Goal: Information Seeking & Learning: Learn about a topic

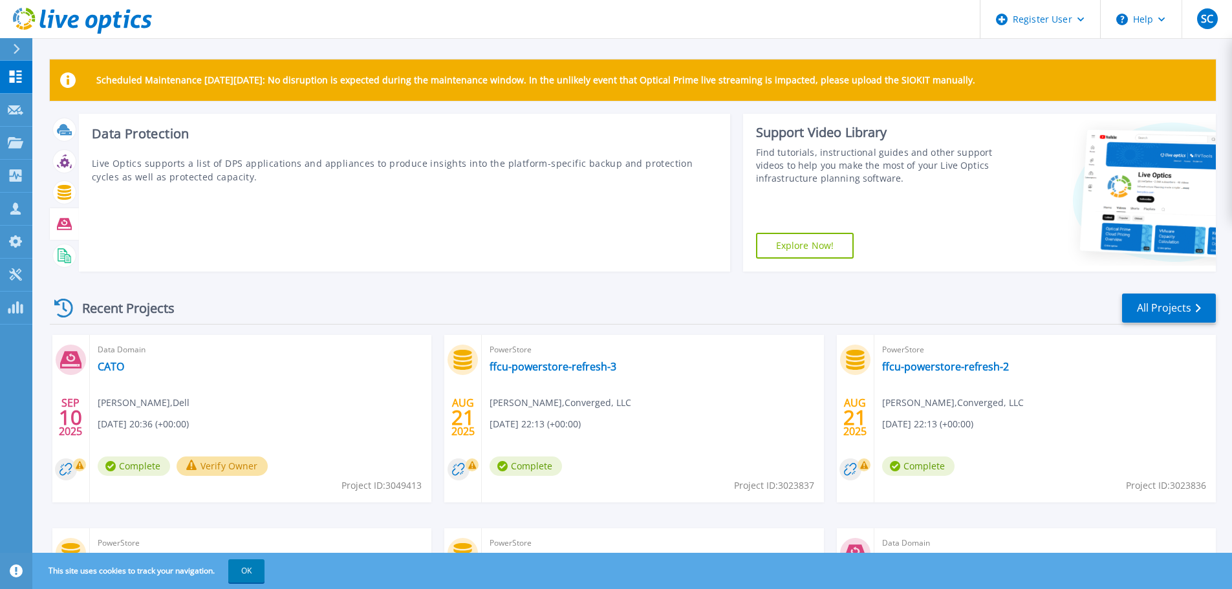
click at [70, 228] on icon at bounding box center [64, 224] width 15 height 15
click at [63, 222] on icon at bounding box center [64, 224] width 15 height 15
click at [63, 219] on icon at bounding box center [64, 225] width 15 height 12
click at [69, 251] on icon at bounding box center [64, 255] width 15 height 15
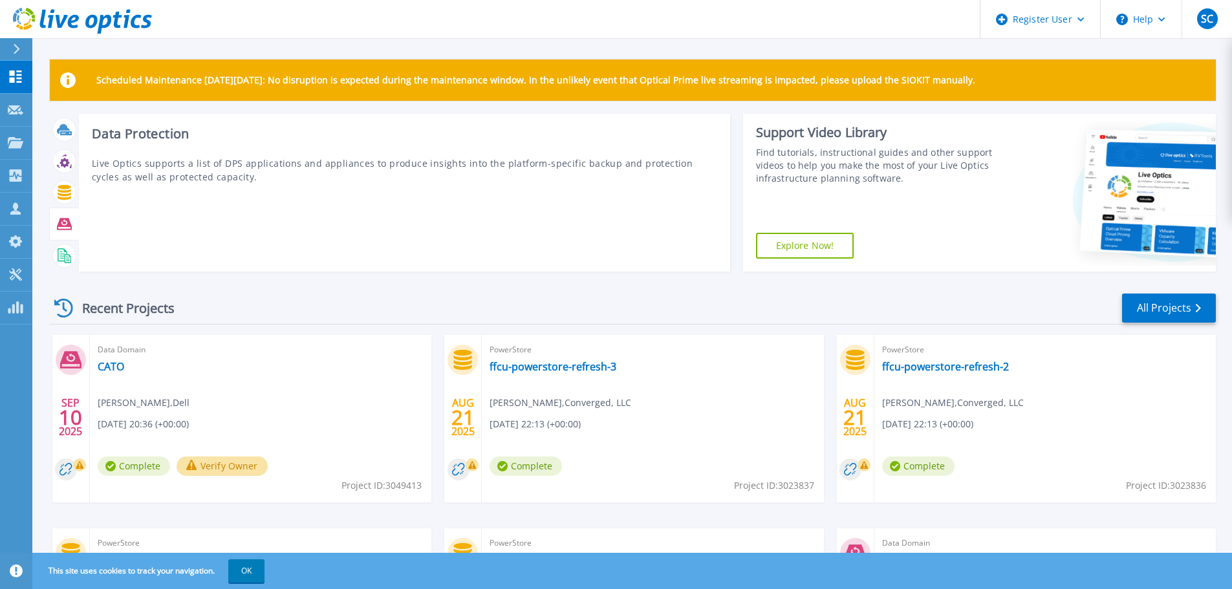
click at [61, 230] on icon at bounding box center [64, 225] width 15 height 12
click at [61, 222] on icon at bounding box center [64, 224] width 15 height 15
click at [74, 222] on div at bounding box center [64, 224] width 23 height 23
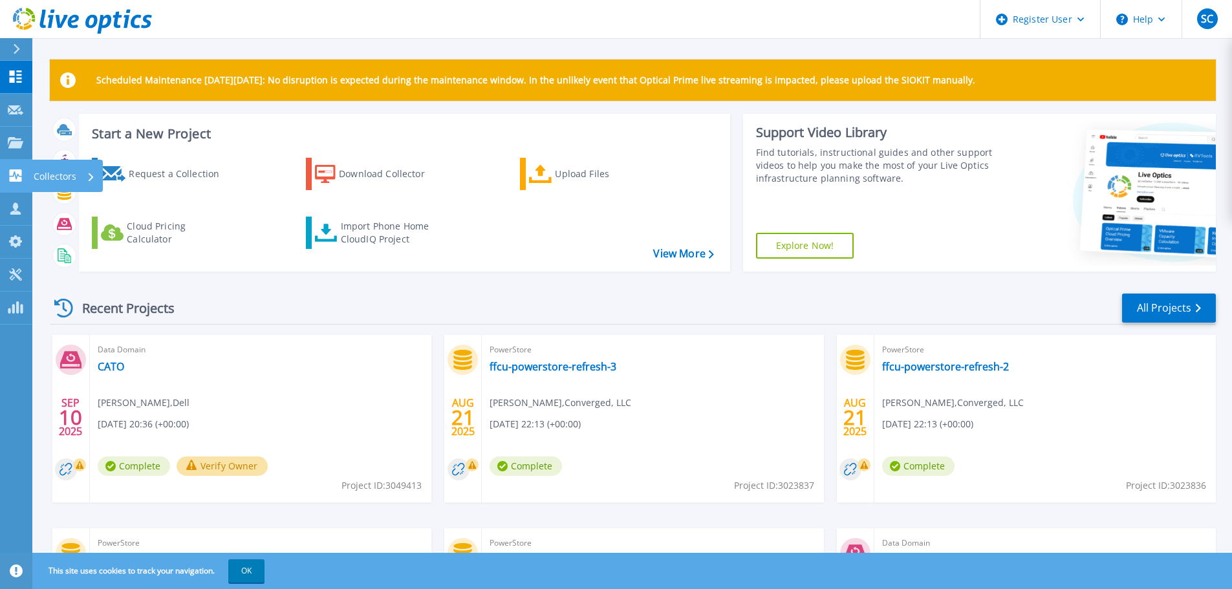
click at [32, 180] on div "Collectors" at bounding box center [67, 176] width 71 height 32
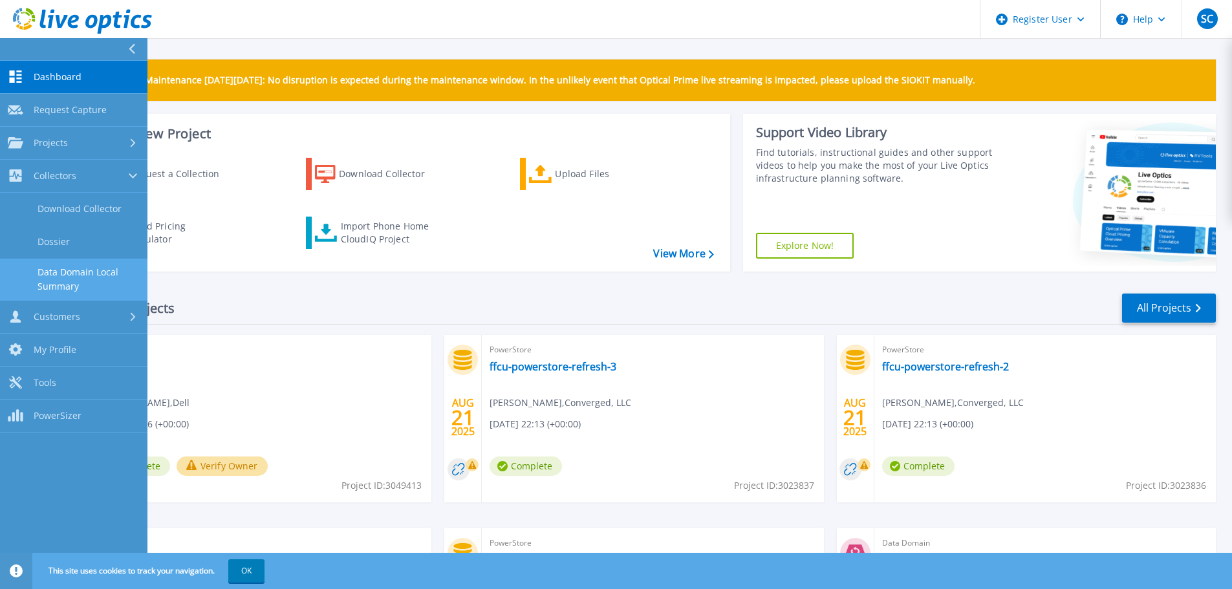
click at [81, 261] on link "Data Domain Local Summary" at bounding box center [73, 279] width 147 height 41
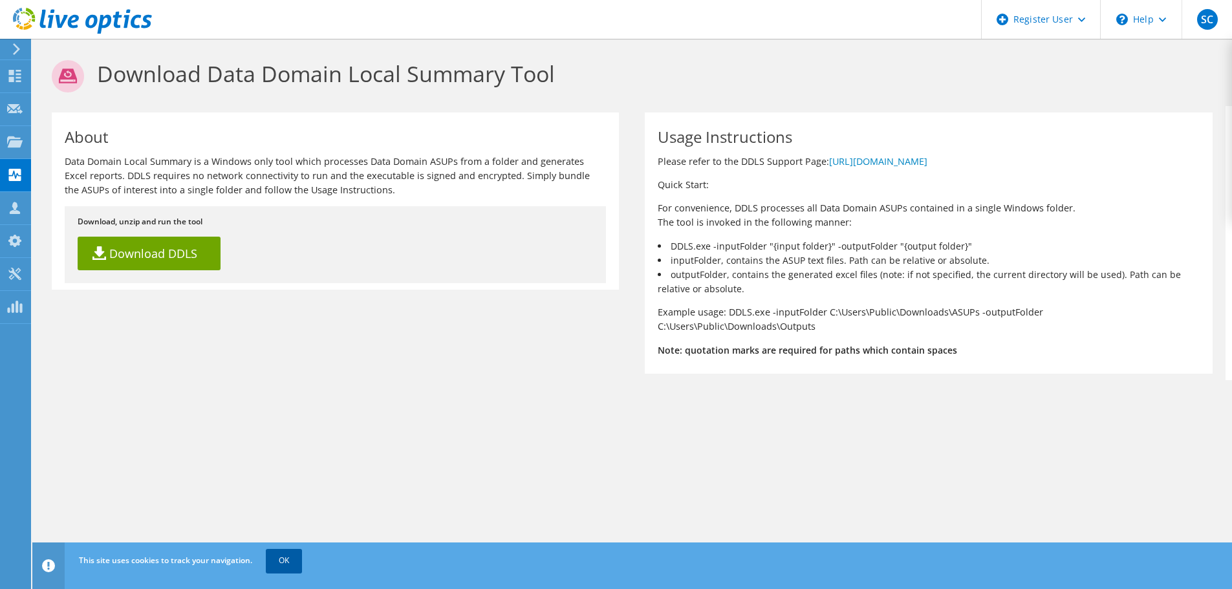
click at [277, 560] on link "OK" at bounding box center [284, 560] width 36 height 23
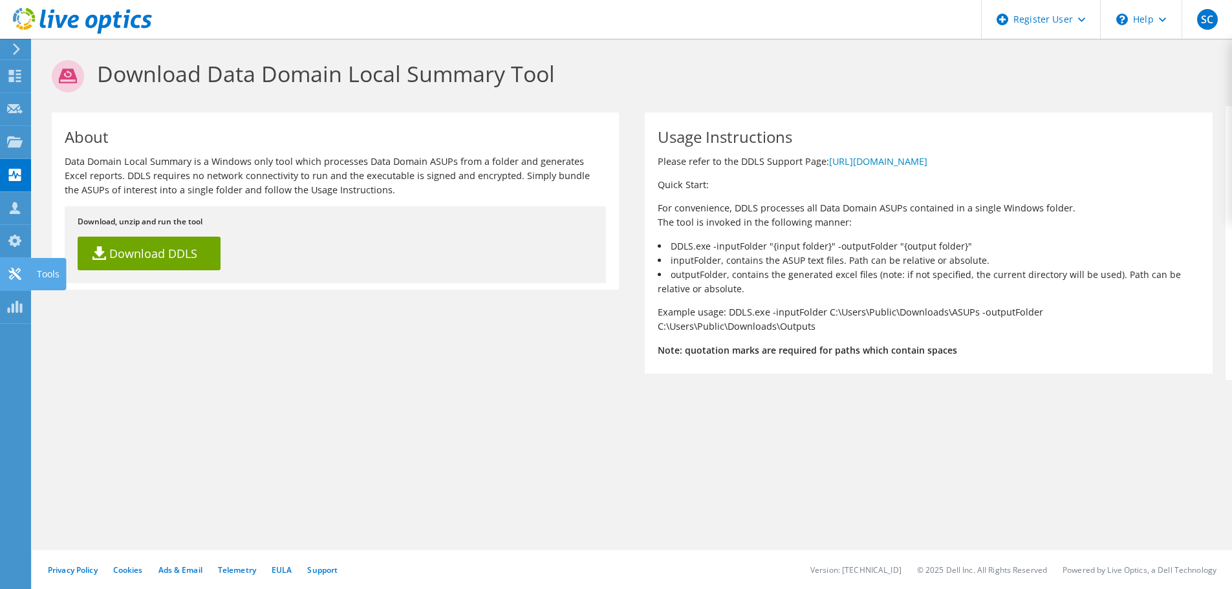
click at [10, 274] on icon at bounding box center [15, 274] width 16 height 12
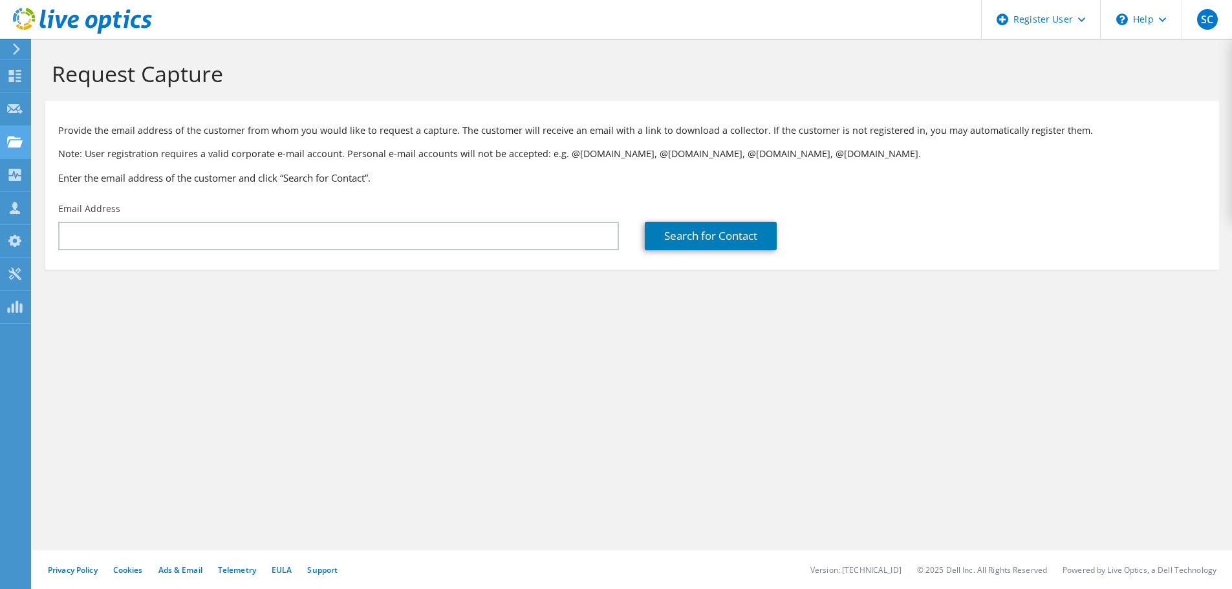
drag, startPoint x: 0, startPoint y: 0, endPoint x: 13, endPoint y: 143, distance: 143.5
click at [13, 143] on use at bounding box center [15, 141] width 16 height 11
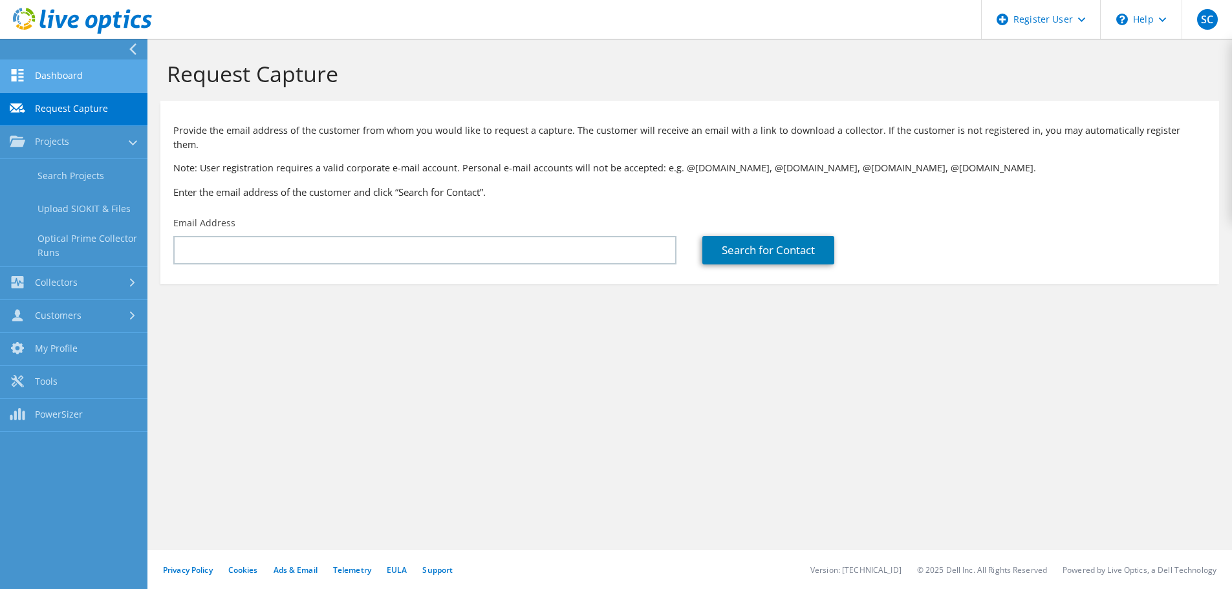
click at [52, 87] on link "Dashboard" at bounding box center [73, 76] width 147 height 33
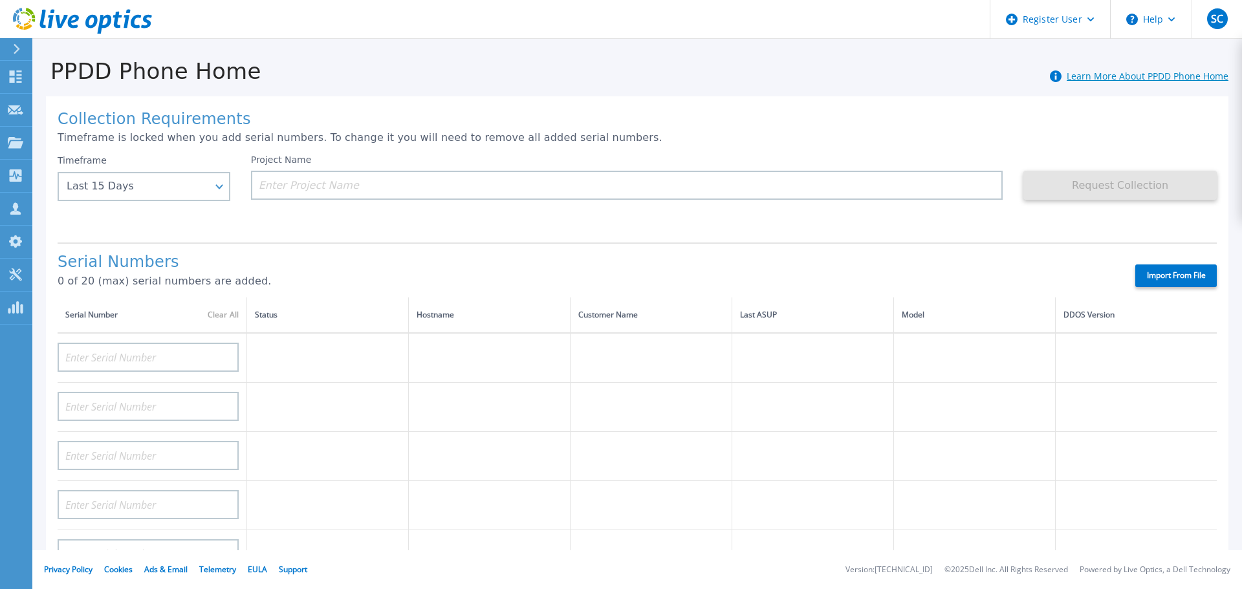
click at [1100, 72] on link "Learn More About PPDD Phone Home" at bounding box center [1147, 76] width 162 height 12
